Goal: Task Accomplishment & Management: Use online tool/utility

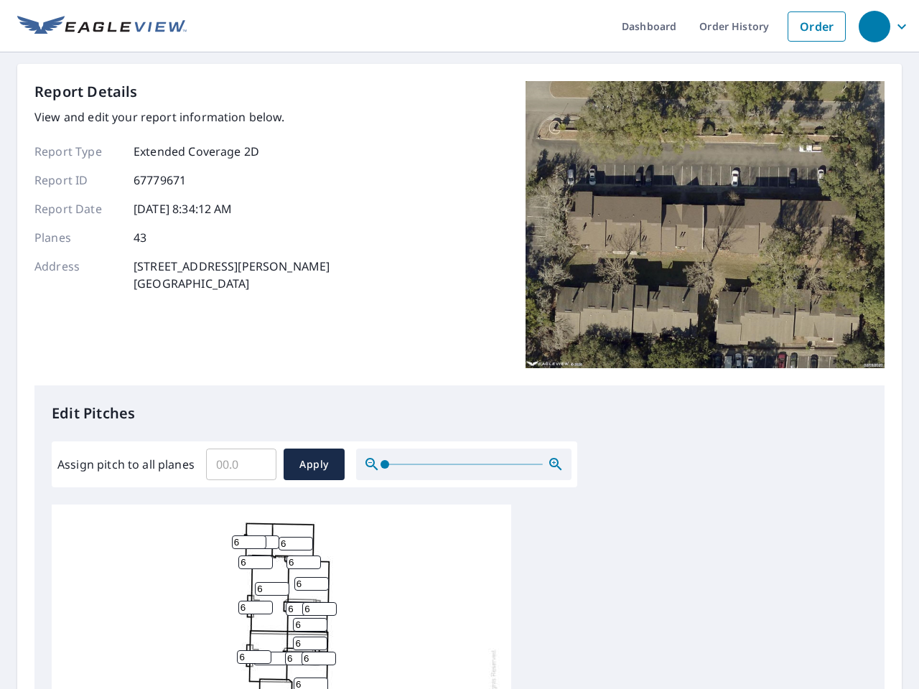
click at [460, 345] on div "Report Details View and edit your report information below. Report Type Extende…" at bounding box center [459, 233] width 850 height 304
click at [874, 26] on div "button" at bounding box center [875, 27] width 32 height 32
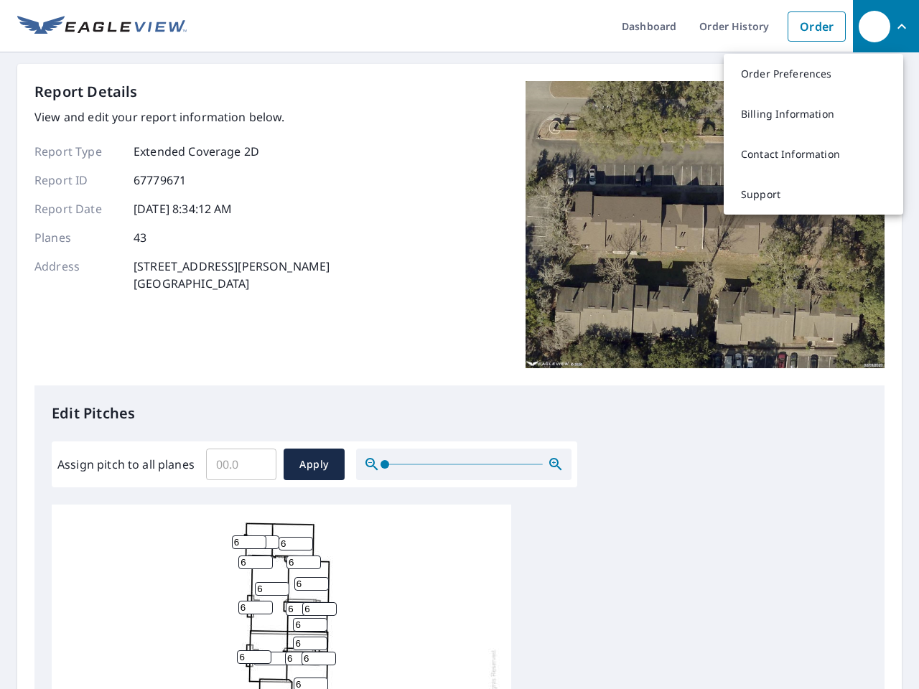
click at [241, 465] on input "Assign pitch to all planes" at bounding box center [241, 464] width 70 height 40
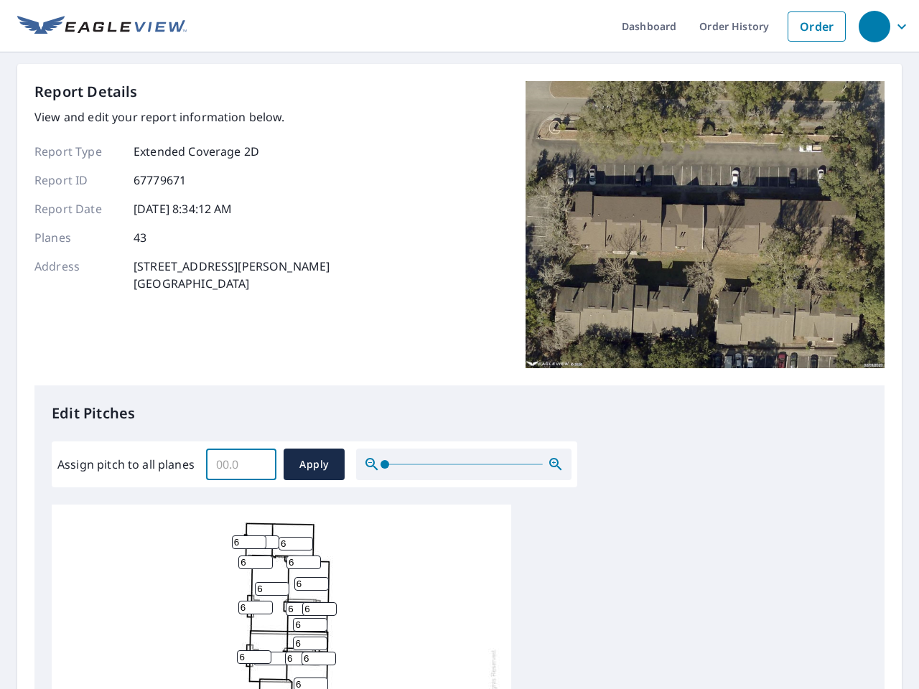
click at [314, 465] on span "Apply" at bounding box center [314, 465] width 38 height 18
click at [556, 465] on icon "button" at bounding box center [555, 464] width 17 height 17
